Goal: Use online tool/utility: Utilize a website feature to perform a specific function

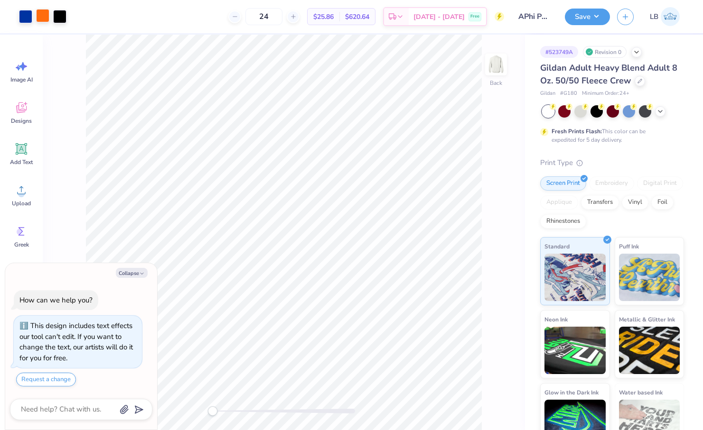
click at [38, 20] on div at bounding box center [42, 15] width 13 height 13
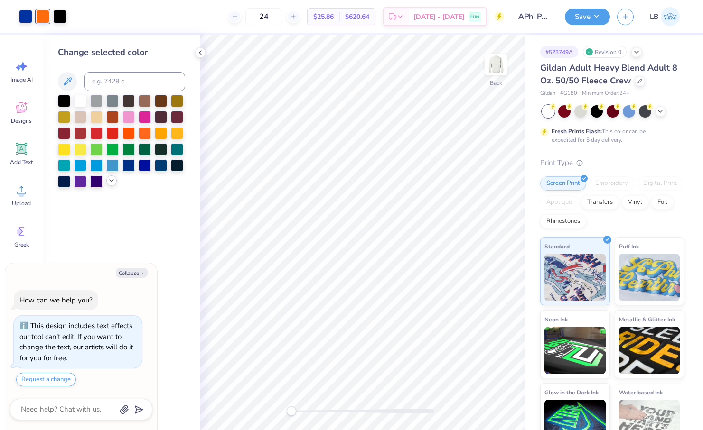
click at [111, 180] on icon at bounding box center [112, 181] width 8 height 8
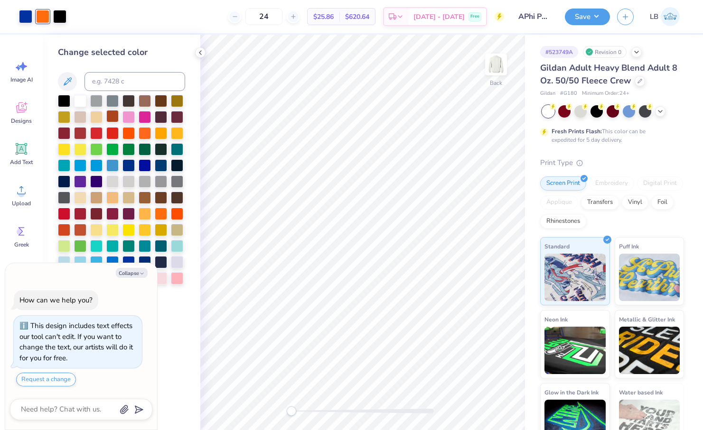
click at [112, 120] on div at bounding box center [112, 116] width 12 height 12
click at [135, 271] on button "Collapse" at bounding box center [132, 273] width 32 height 10
type textarea "x"
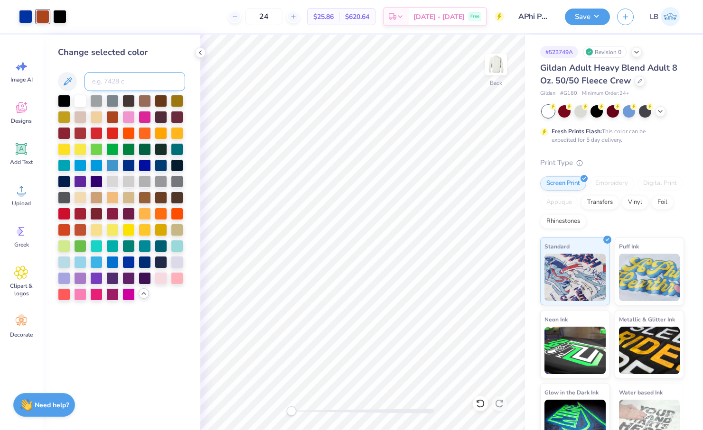
click at [102, 80] on input at bounding box center [134, 81] width 101 height 19
type input "7585"
click at [202, 52] on icon at bounding box center [200, 53] width 8 height 8
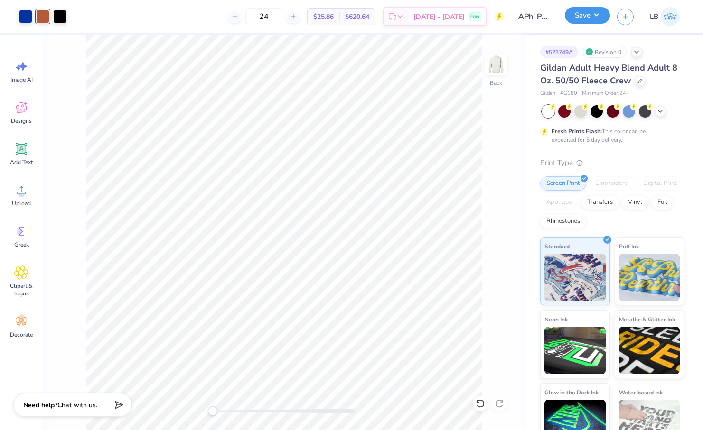
click at [579, 18] on button "Save" at bounding box center [587, 15] width 45 height 17
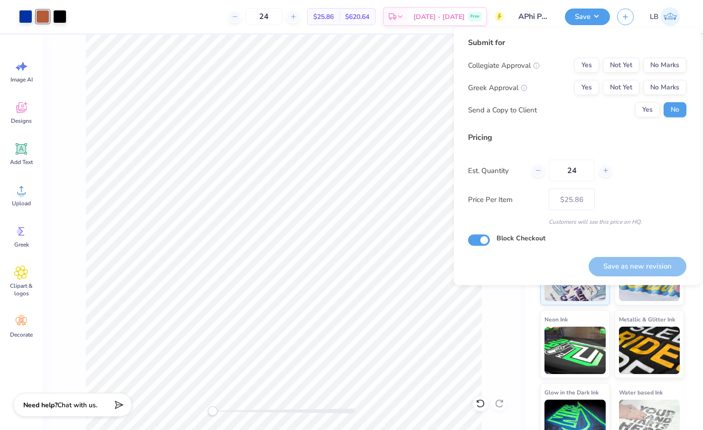
click at [623, 77] on div "Collegiate Approval Yes Not Yet No Marks Greek Approval Yes Not Yet No Marks Se…" at bounding box center [577, 88] width 218 height 60
click at [623, 66] on button "Not Yet" at bounding box center [621, 65] width 37 height 15
click at [625, 93] on button "Not Yet" at bounding box center [621, 87] width 37 height 15
click at [634, 266] on button "Save as new revision" at bounding box center [637, 266] width 98 height 19
type input "$25.86"
